Goal: Task Accomplishment & Management: Manage account settings

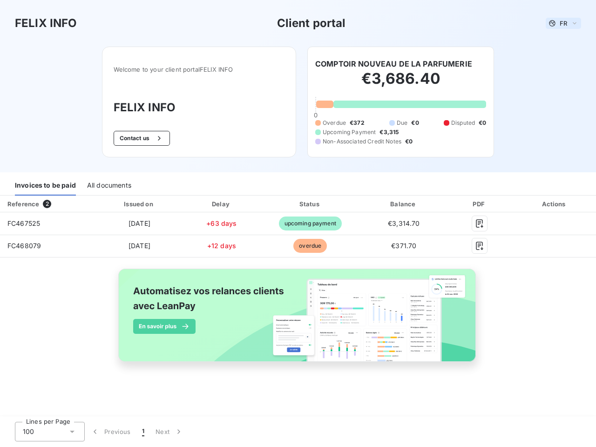
click at [563, 23] on span "FR" at bounding box center [562, 23] width 7 height 7
click at [140, 138] on button "Contact us" at bounding box center [142, 138] width 56 height 15
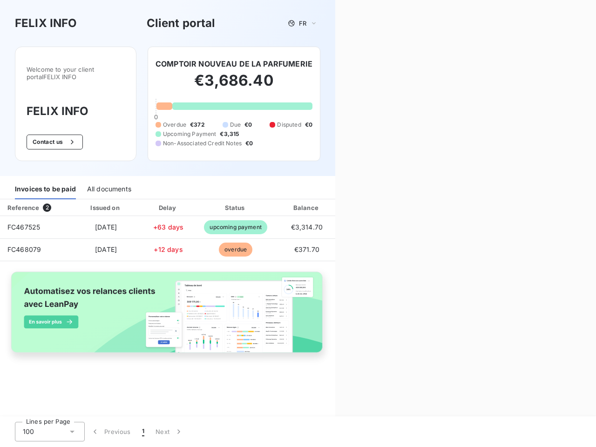
click at [393, 64] on div "Contact us Fill out the form below, and a member of our team will get back to y…" at bounding box center [465, 223] width 261 height 447
click at [45, 186] on div "Invoices to be paid" at bounding box center [45, 190] width 61 height 20
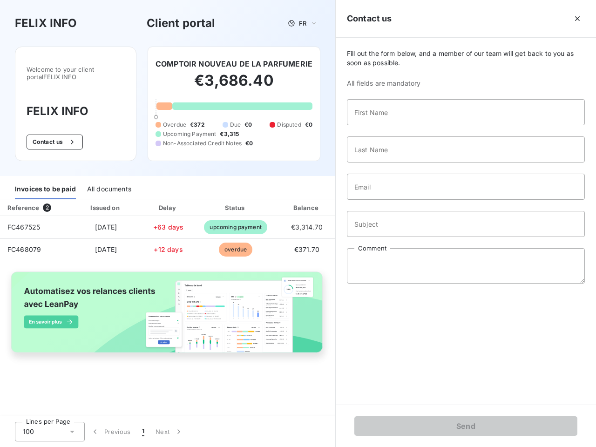
click at [108, 186] on div "All documents" at bounding box center [109, 190] width 44 height 20
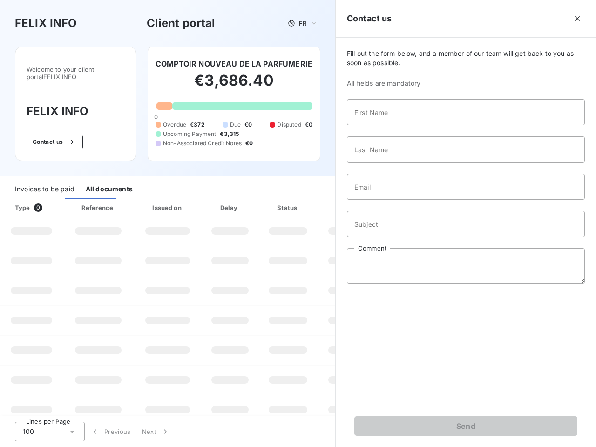
click at [47, 204] on div "Type 0" at bounding box center [35, 207] width 52 height 9
click at [139, 204] on div "Issued on" at bounding box center [167, 207] width 64 height 9
click at [221, 204] on div "Delay" at bounding box center [229, 207] width 53 height 9
click at [310, 204] on div at bounding box center [310, 207] width 9 height 9
click at [403, 204] on div "Fill out the form below, and a member of our team will get back to you as soon …" at bounding box center [466, 221] width 260 height 367
